Goal: Find specific page/section

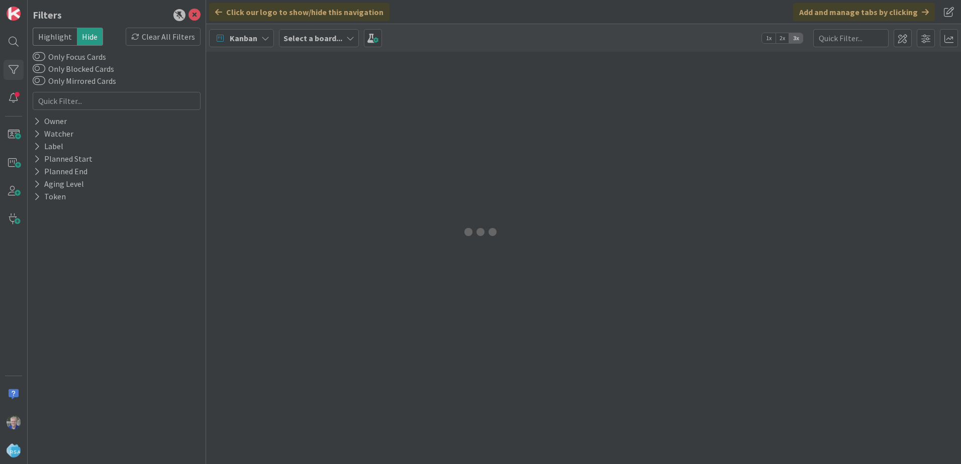
type input "password"
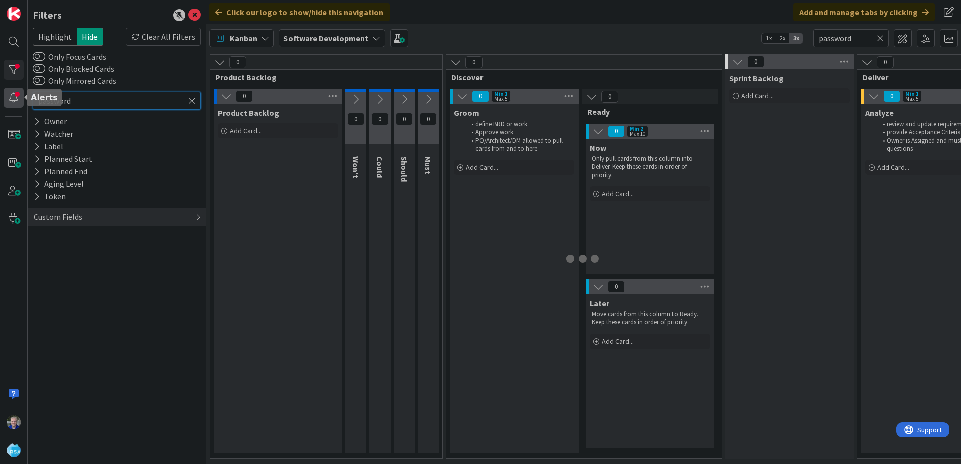
drag, startPoint x: 110, startPoint y: 101, endPoint x: 7, endPoint y: 99, distance: 103.1
click at [10, 100] on div "Filters Highlight Hide Clear All Filters Only Focus Cards Only Blocked Cards On…" at bounding box center [103, 232] width 206 height 464
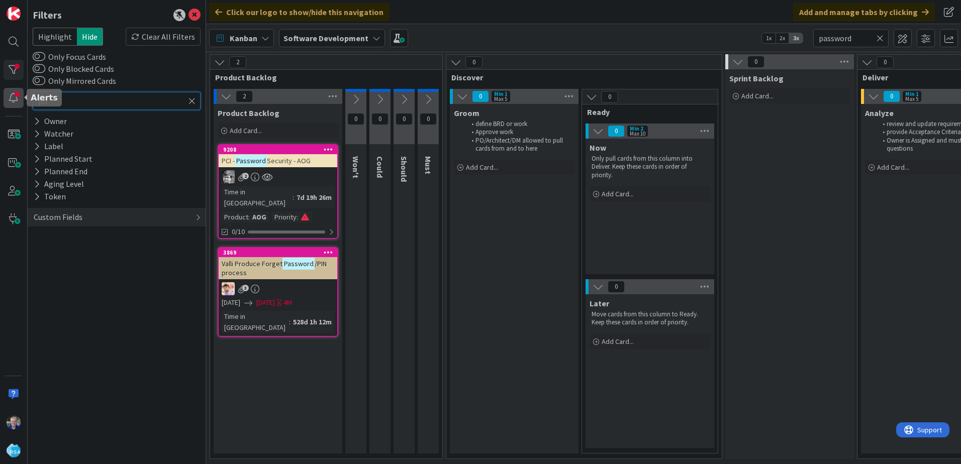
type input "php"
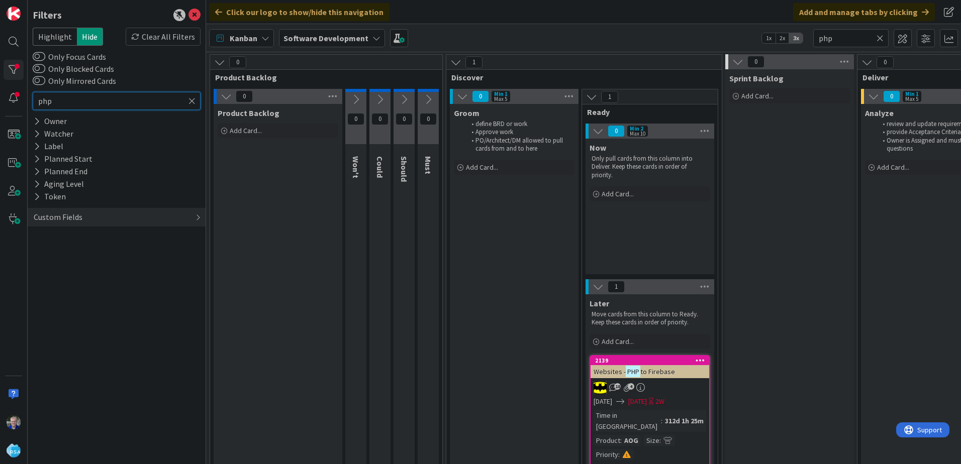
type input "php"
